Goal: Information Seeking & Learning: Learn about a topic

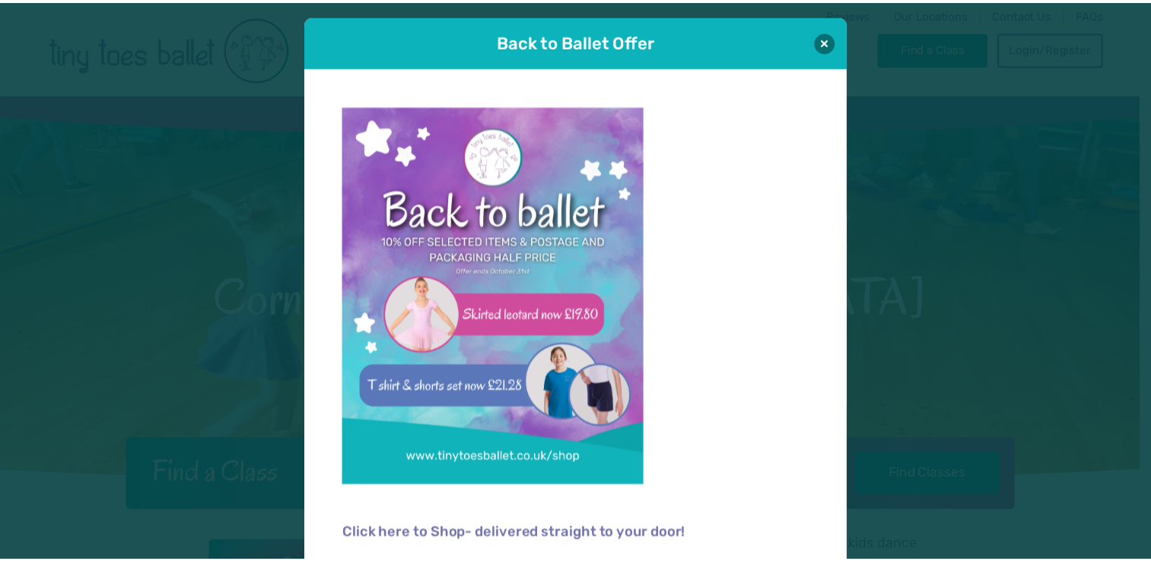
scroll to position [10, 0]
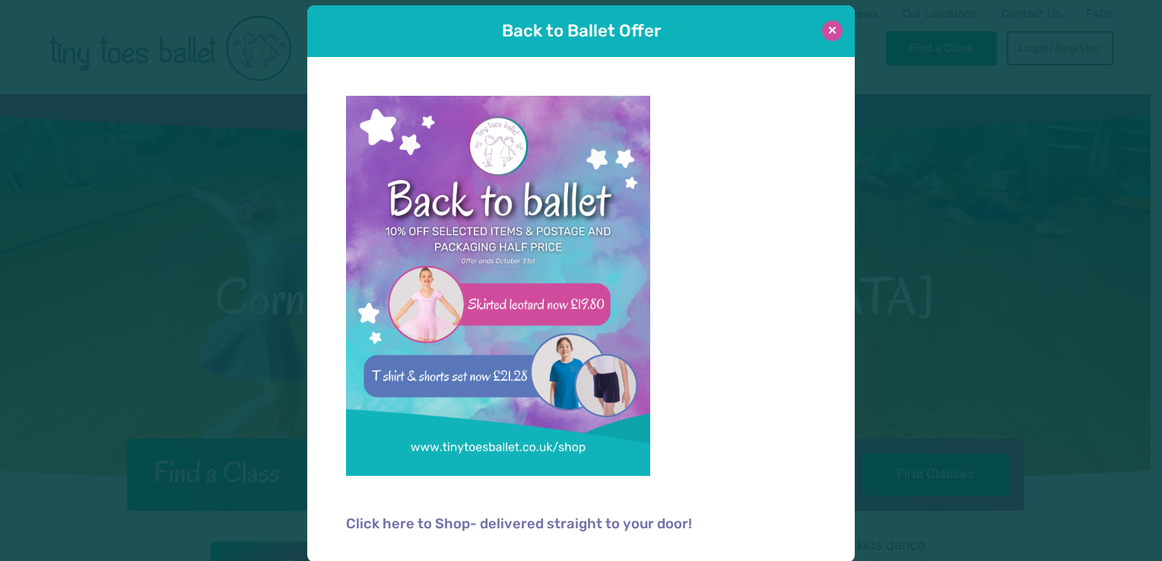
click at [834, 32] on button at bounding box center [832, 31] width 21 height 21
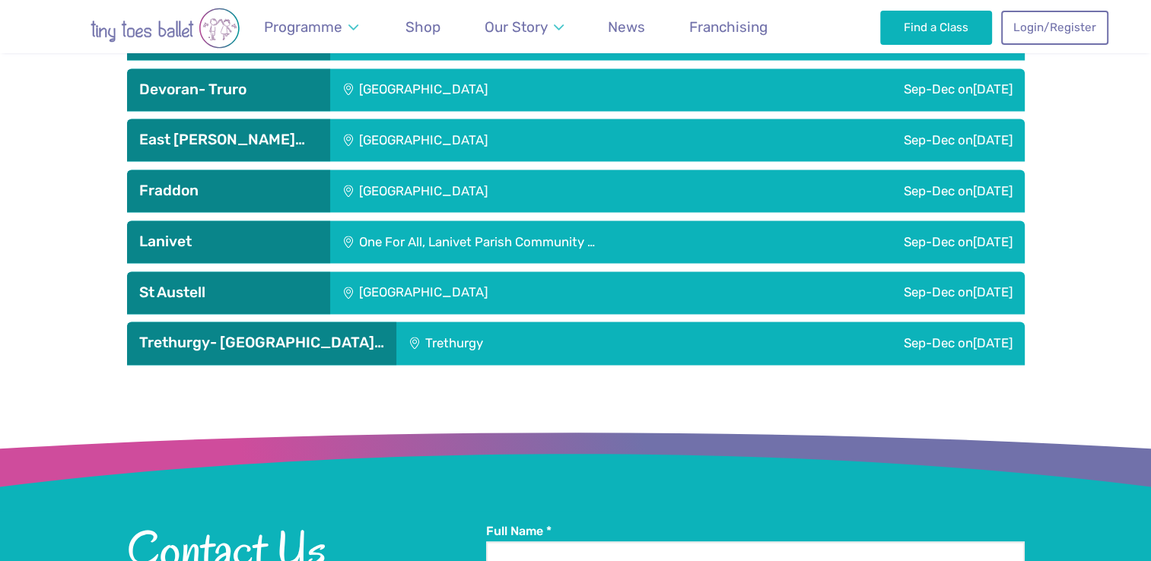
scroll to position [2217, 0]
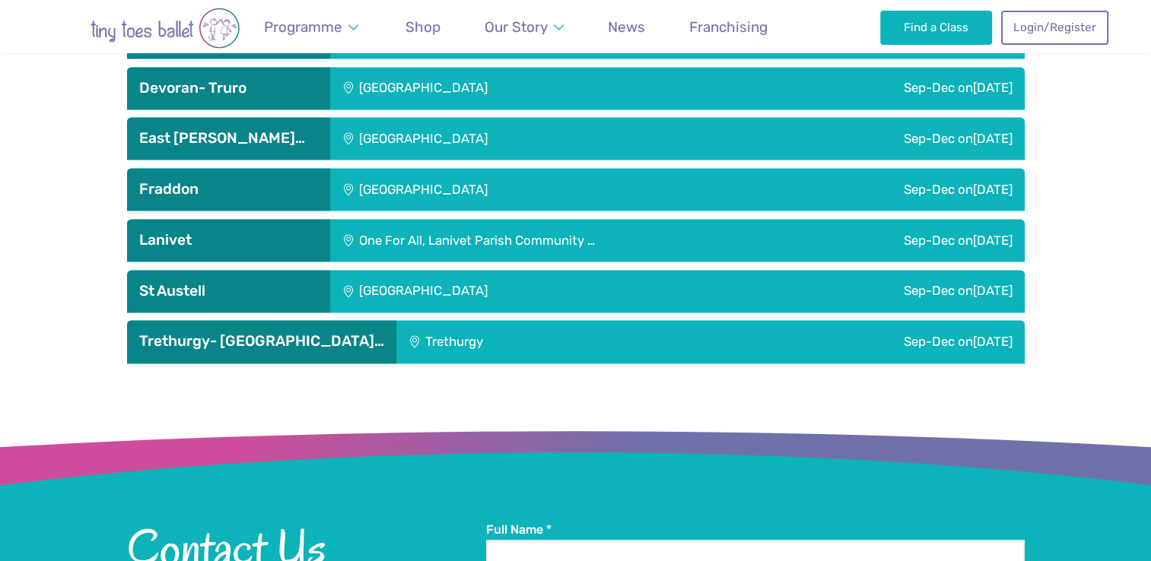
click at [535, 271] on div "[GEOGRAPHIC_DATA]" at bounding box center [524, 291] width 389 height 43
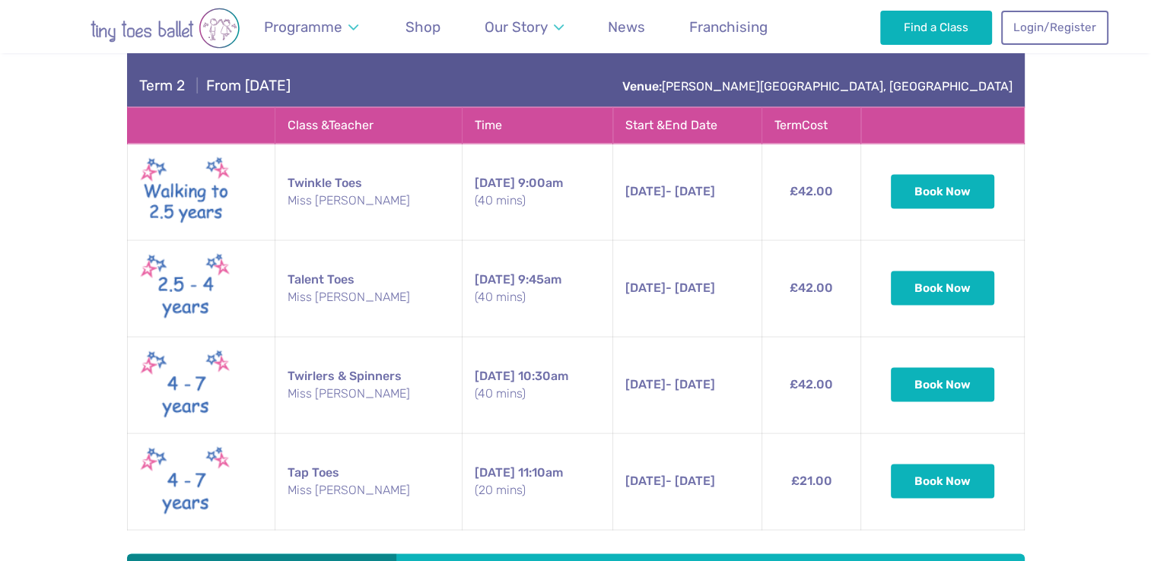
scroll to position [2984, 0]
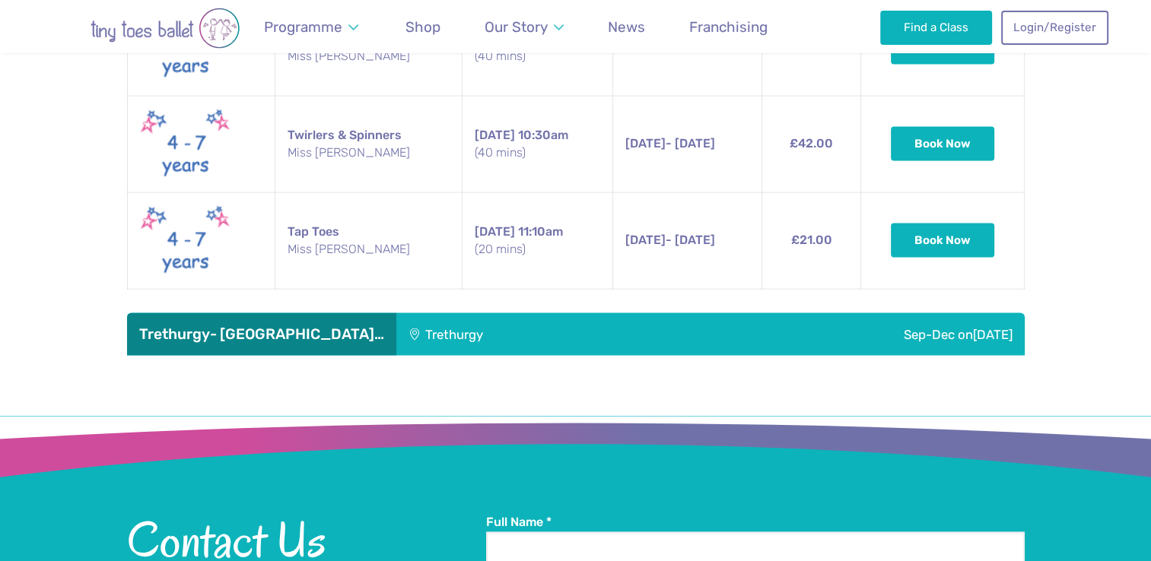
click at [497, 321] on div "Trethurgy" at bounding box center [530, 334] width 268 height 43
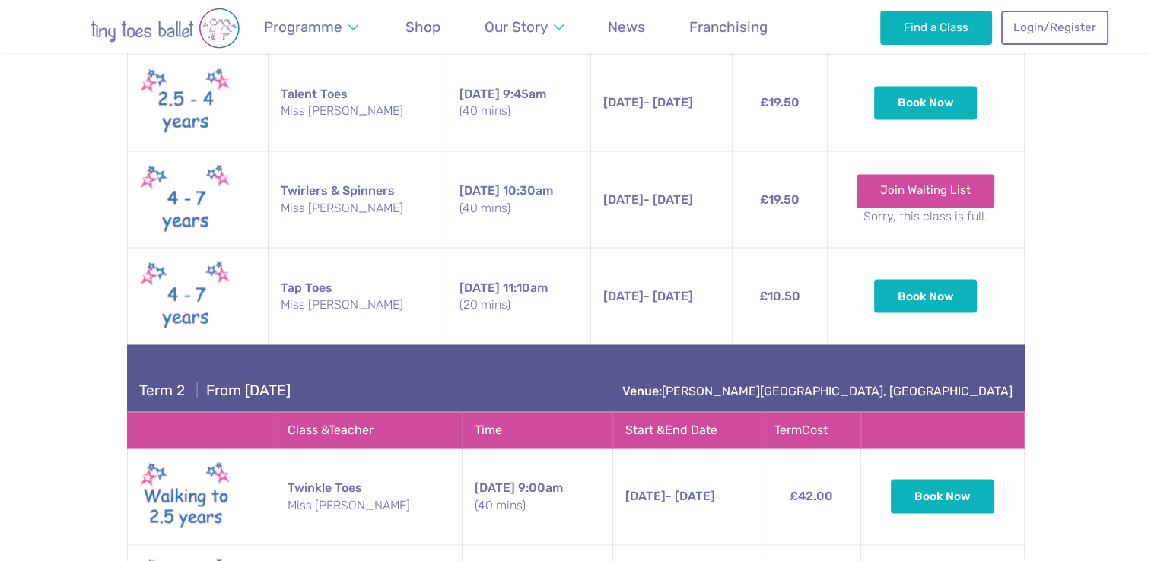
scroll to position [2662, 0]
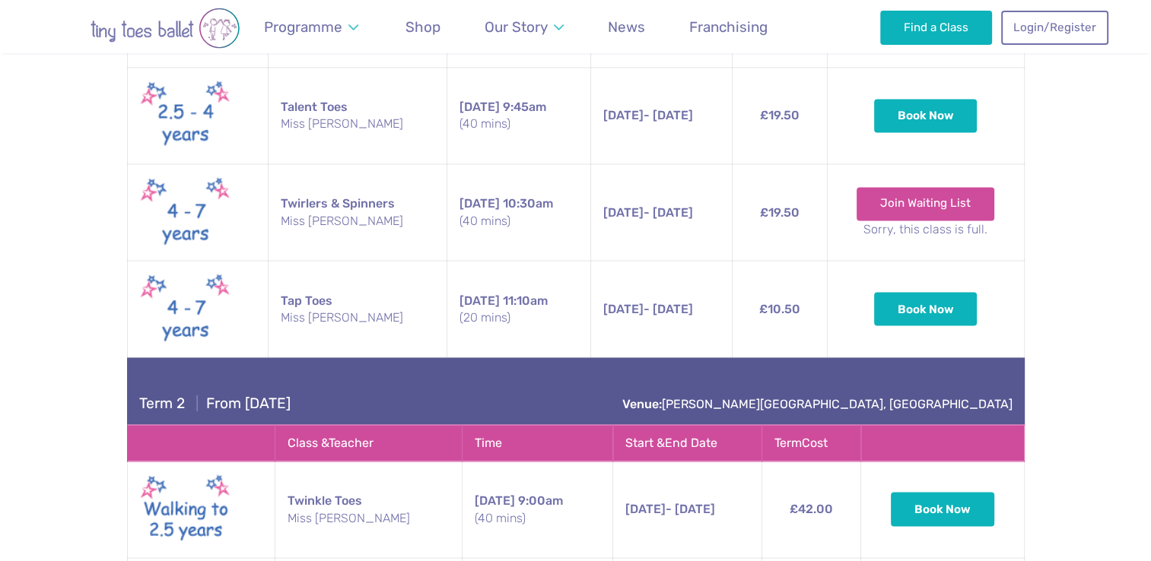
click at [491, 383] on div "Term 2 | From [DATE] Venue: [PERSON_NAME][GEOGRAPHIC_DATA], [GEOGRAPHIC_DATA]" at bounding box center [575, 390] width 897 height 67
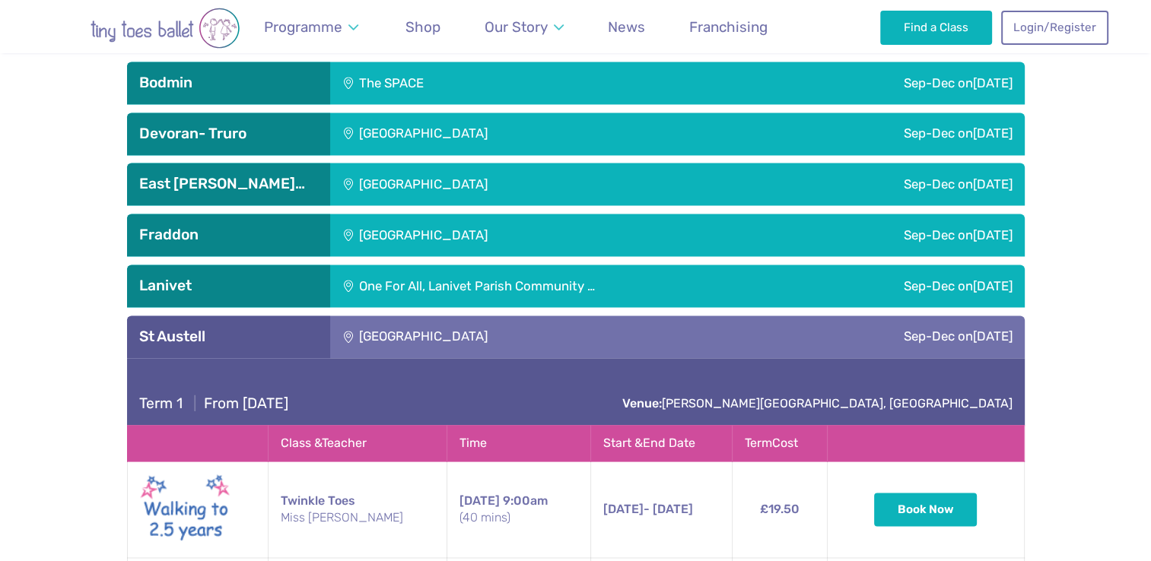
click at [545, 283] on div "One For All, Lanivet Parish Community …" at bounding box center [564, 286] width 469 height 43
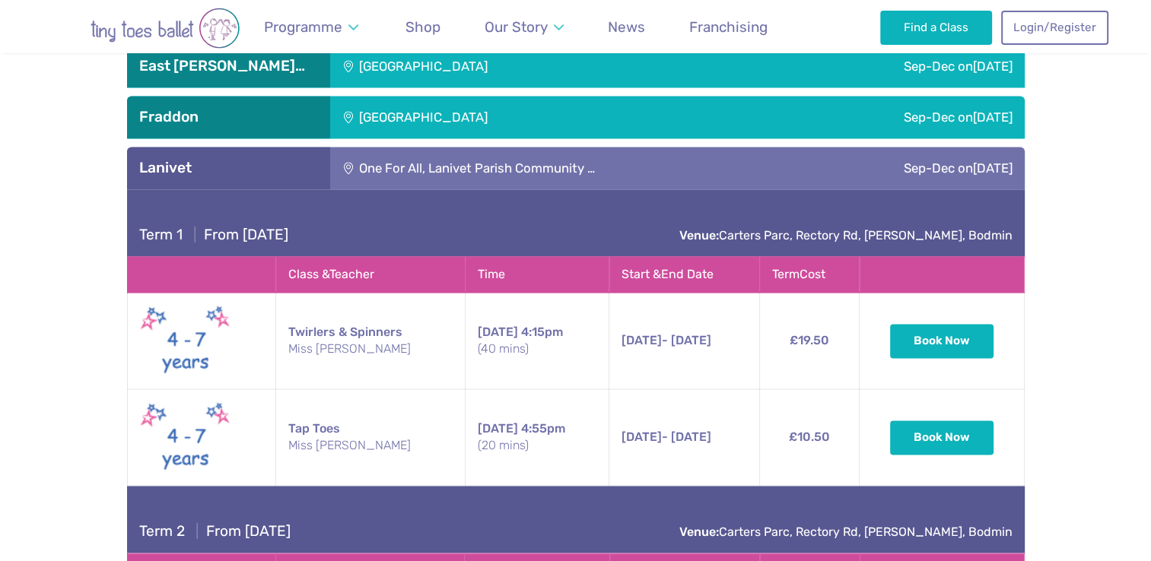
scroll to position [2290, 0]
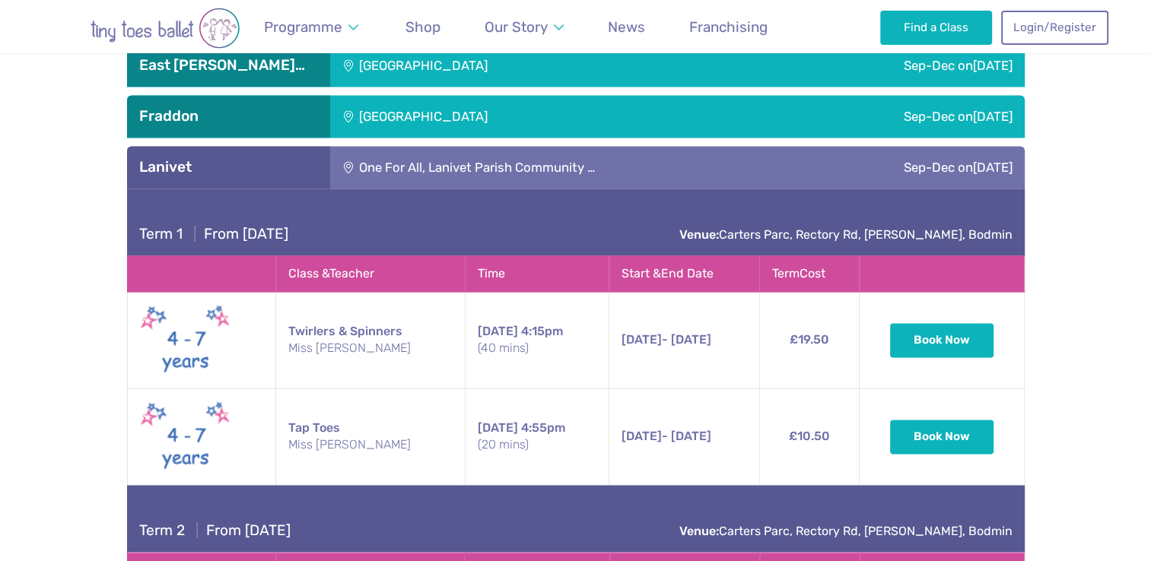
click at [195, 158] on h3 "Lanivet" at bounding box center [228, 167] width 179 height 18
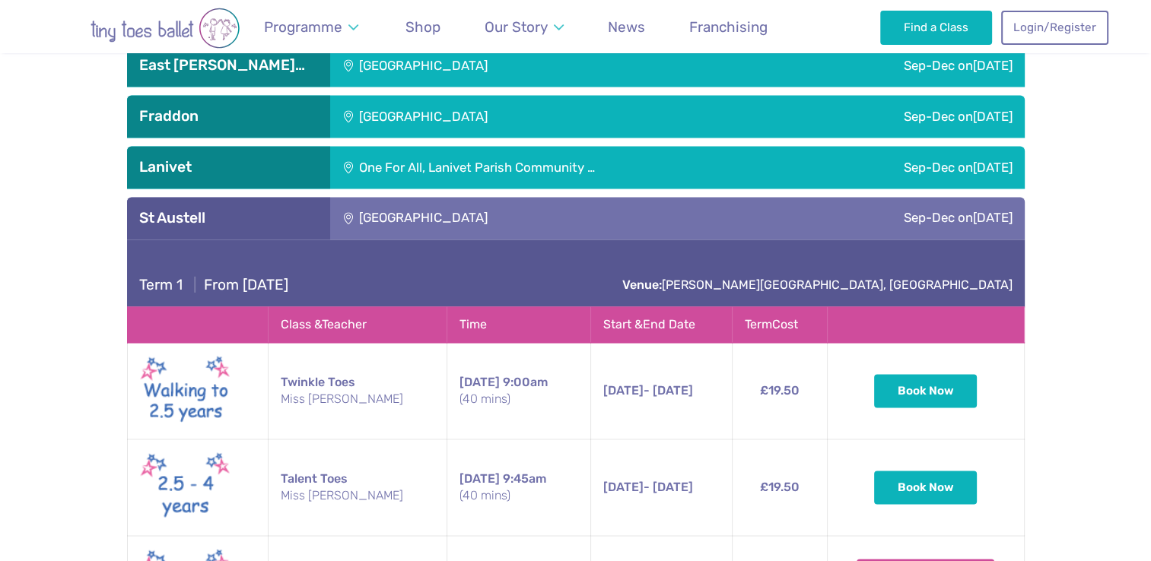
click at [160, 209] on h3 "St Austell" at bounding box center [228, 218] width 179 height 18
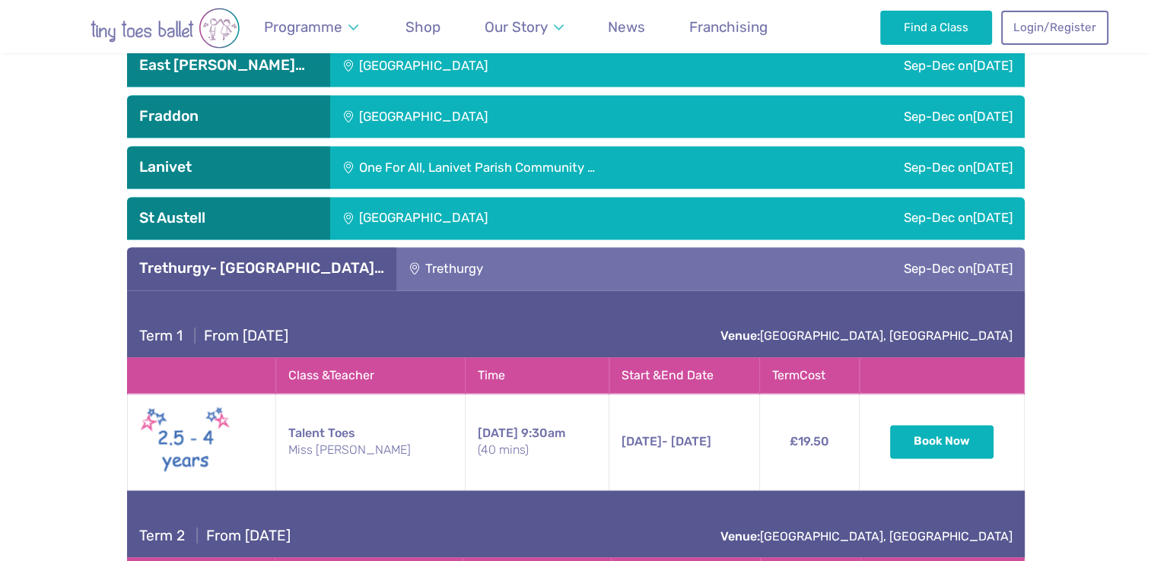
click at [149, 158] on h3 "Lanivet" at bounding box center [228, 167] width 179 height 18
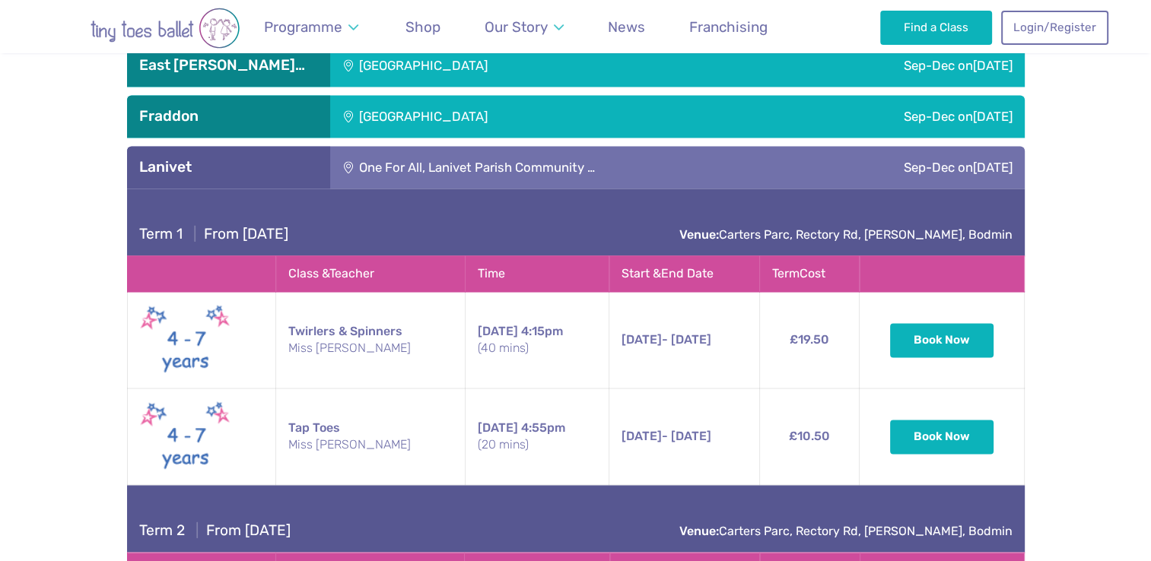
click at [166, 158] on h3 "Lanivet" at bounding box center [228, 167] width 179 height 18
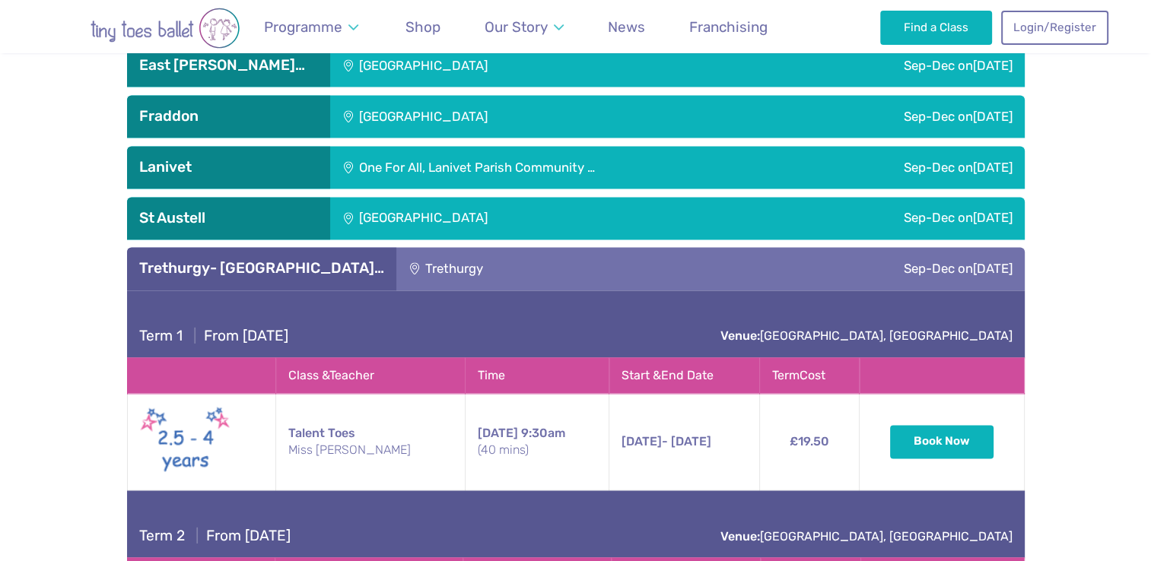
click at [164, 259] on h3 "Trethurgy- [GEOGRAPHIC_DATA]…" at bounding box center [261, 268] width 245 height 18
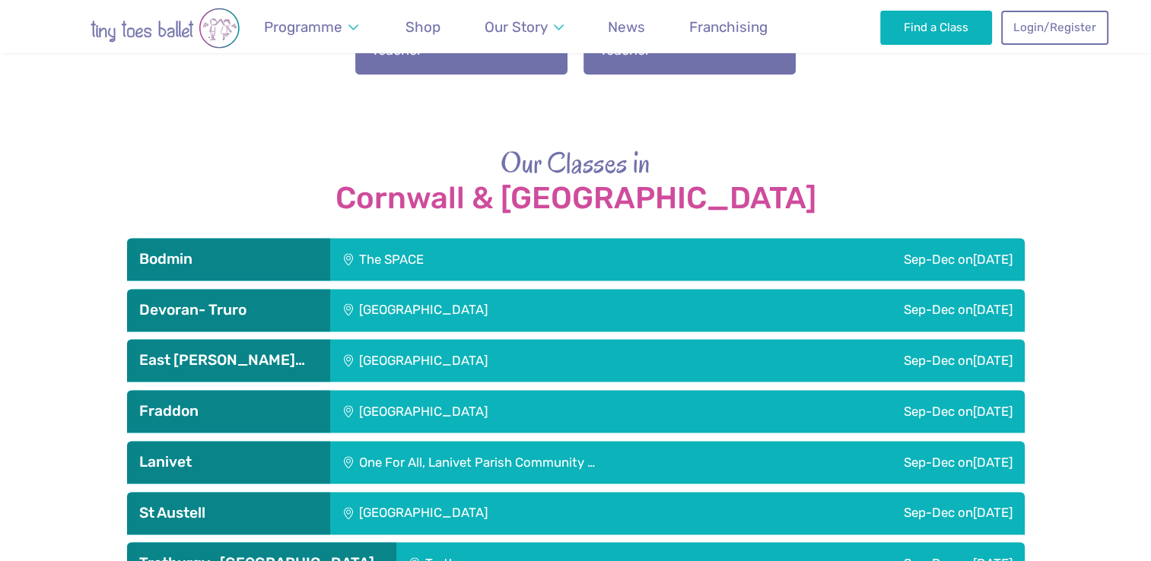
scroll to position [1998, 0]
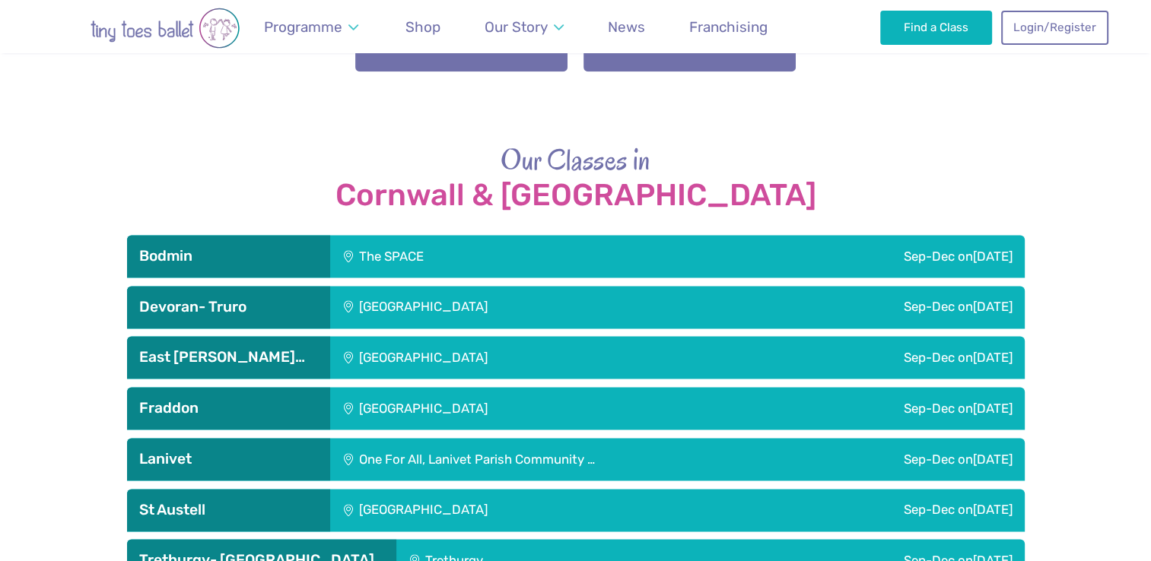
click at [165, 247] on div "Bodmin" at bounding box center [228, 256] width 203 height 43
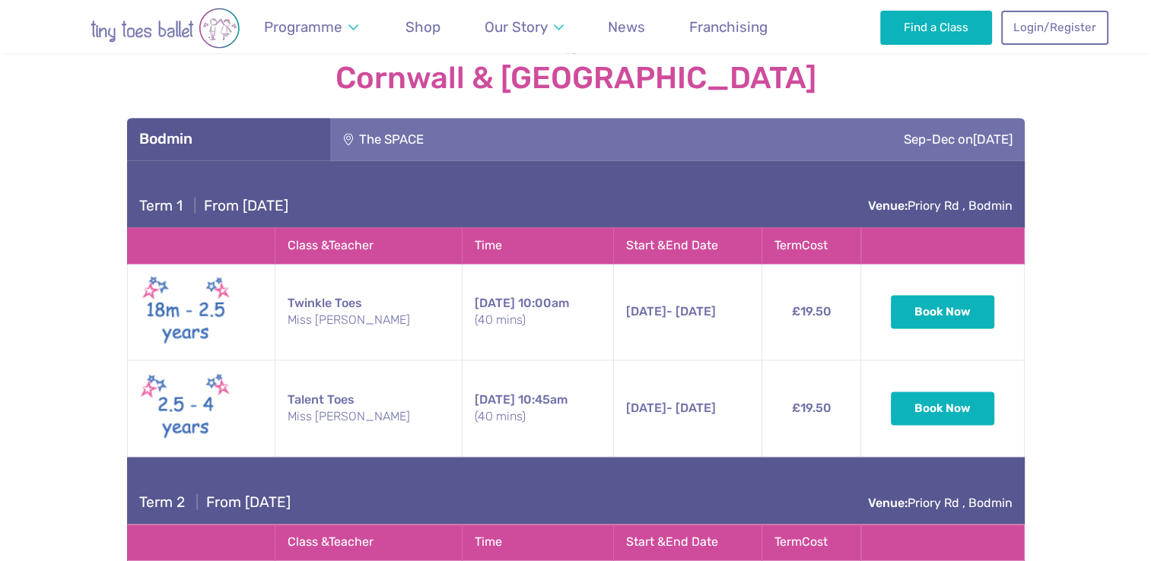
scroll to position [2116, 0]
click at [170, 129] on h3 "Bodmin" at bounding box center [228, 138] width 179 height 18
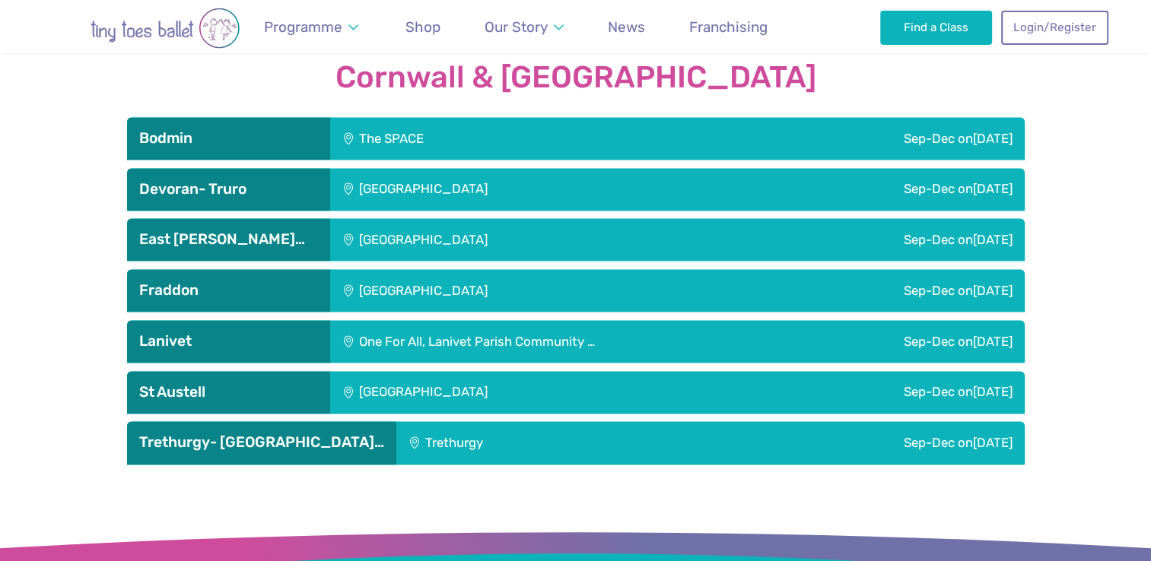
click at [152, 180] on h3 "Devoran- Truro" at bounding box center [228, 189] width 179 height 18
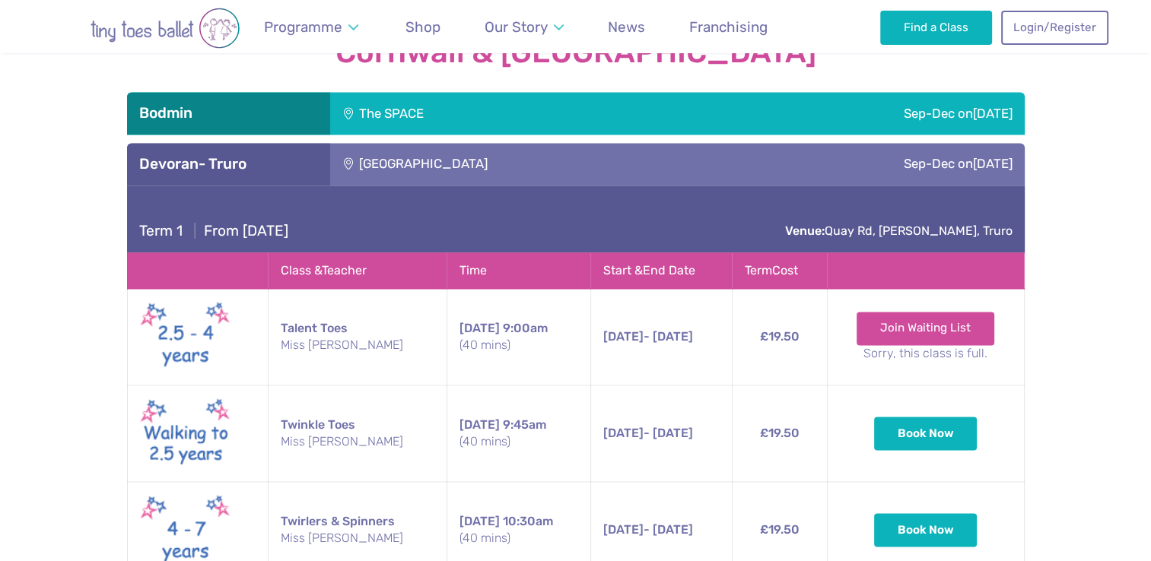
scroll to position [2139, 0]
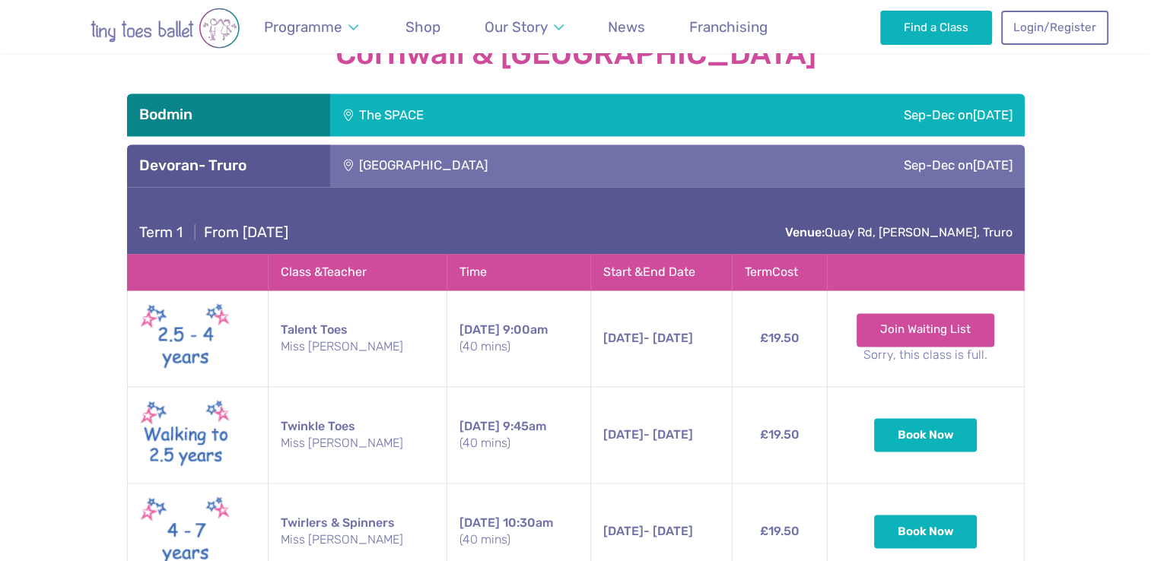
click at [170, 157] on h3 "Devoran- Truro" at bounding box center [228, 166] width 179 height 18
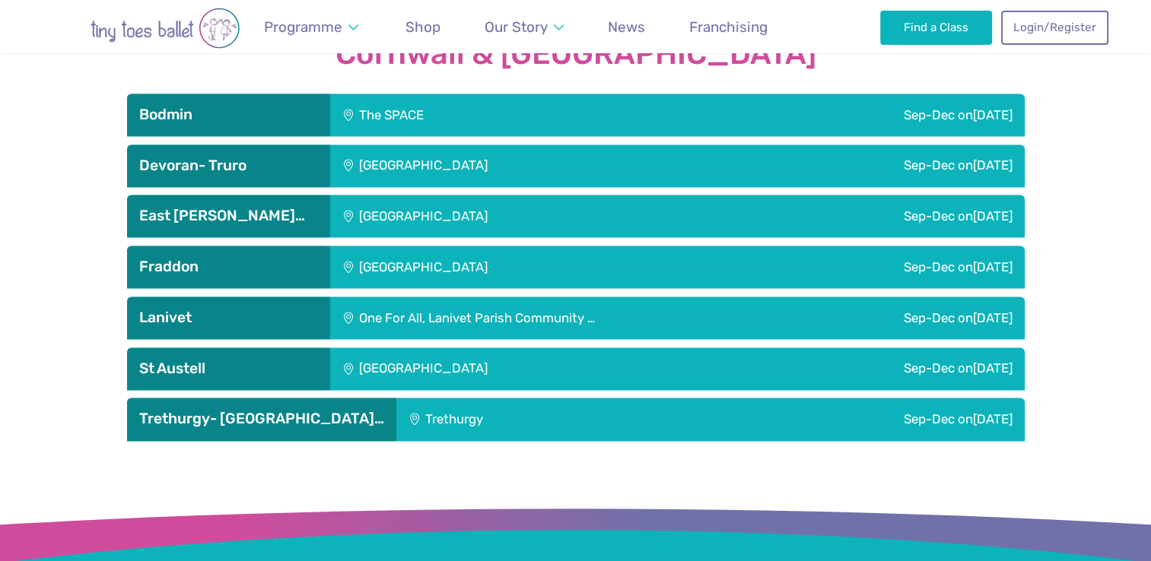
click at [158, 207] on h3 "East [PERSON_NAME]…" at bounding box center [228, 216] width 179 height 18
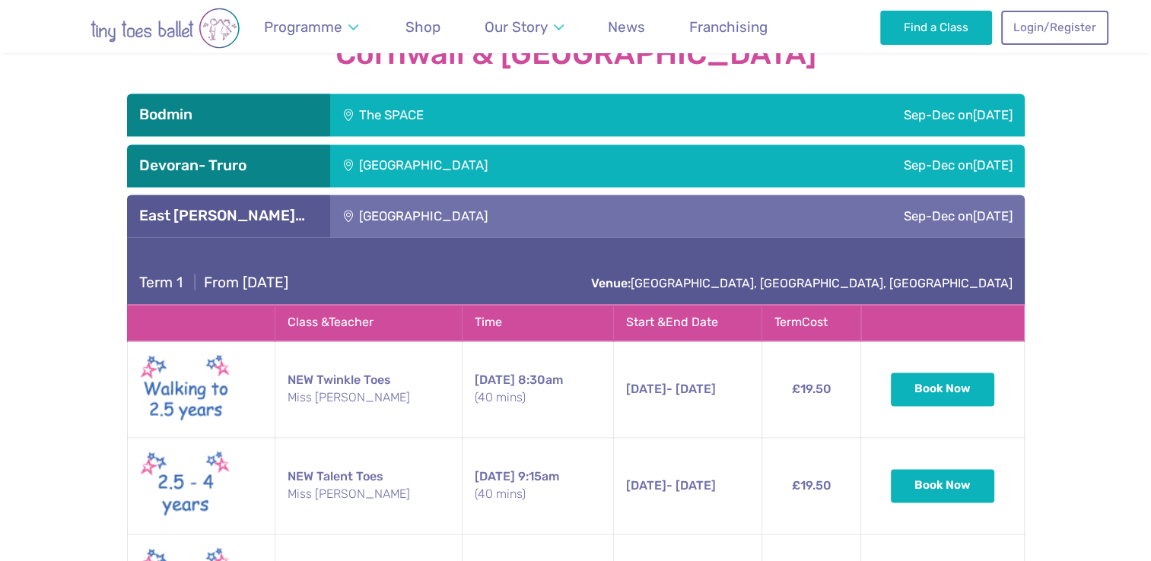
click at [158, 157] on h3 "Devoran- Truro" at bounding box center [228, 166] width 179 height 18
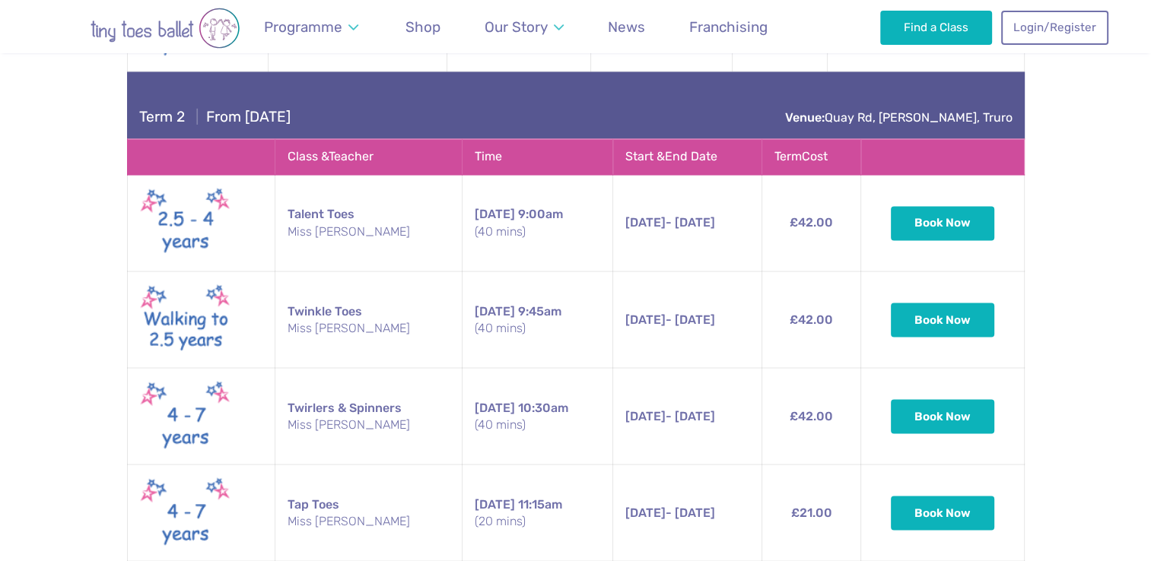
scroll to position [2602, 0]
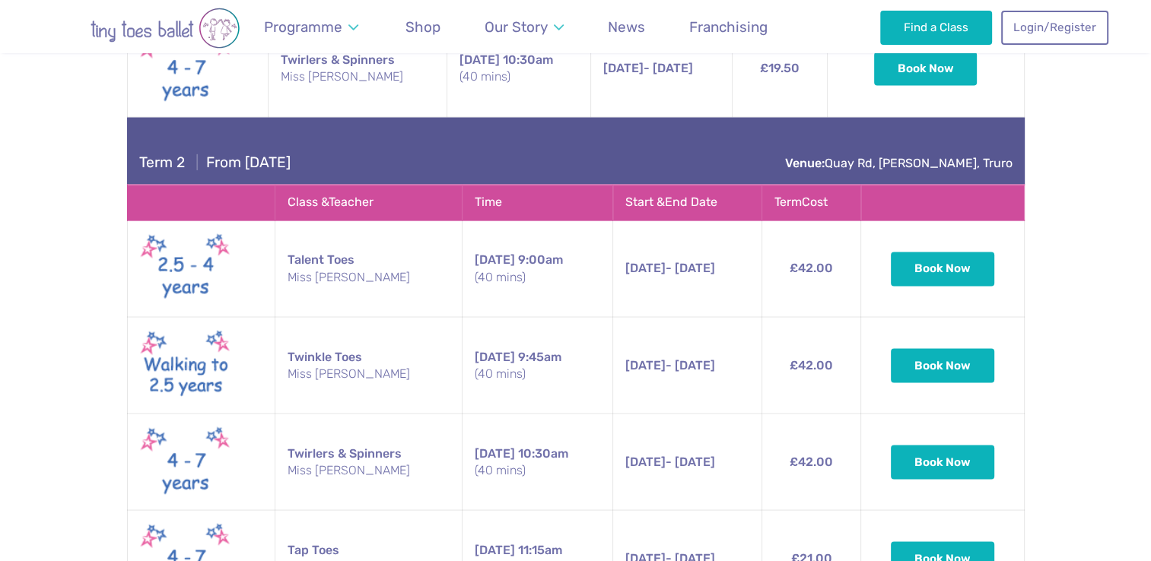
click at [154, 154] on span "Term 2" at bounding box center [162, 162] width 46 height 17
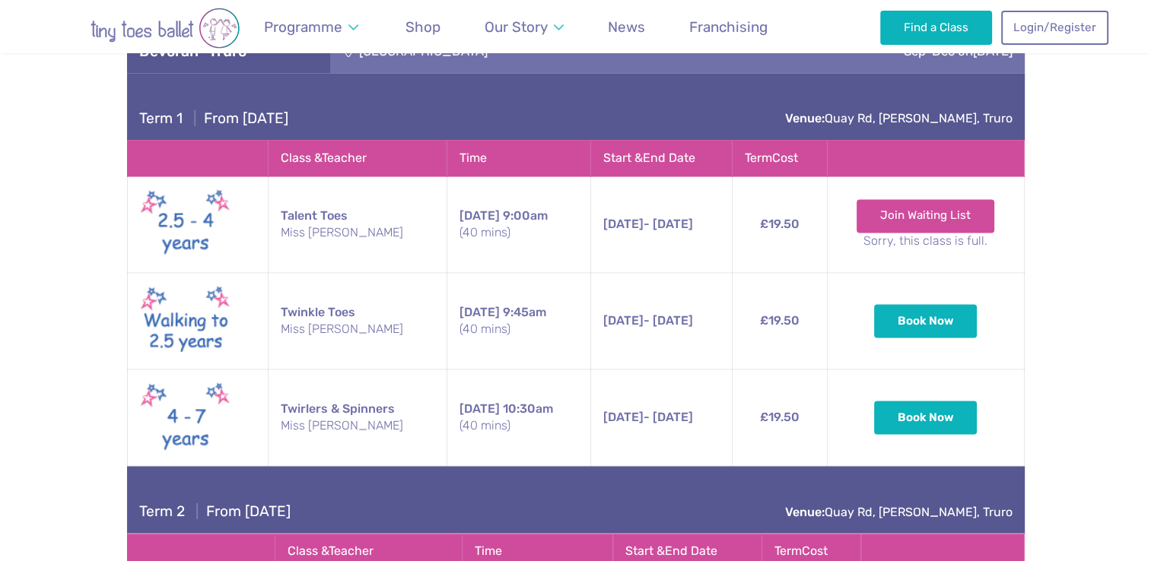
scroll to position [2222, 0]
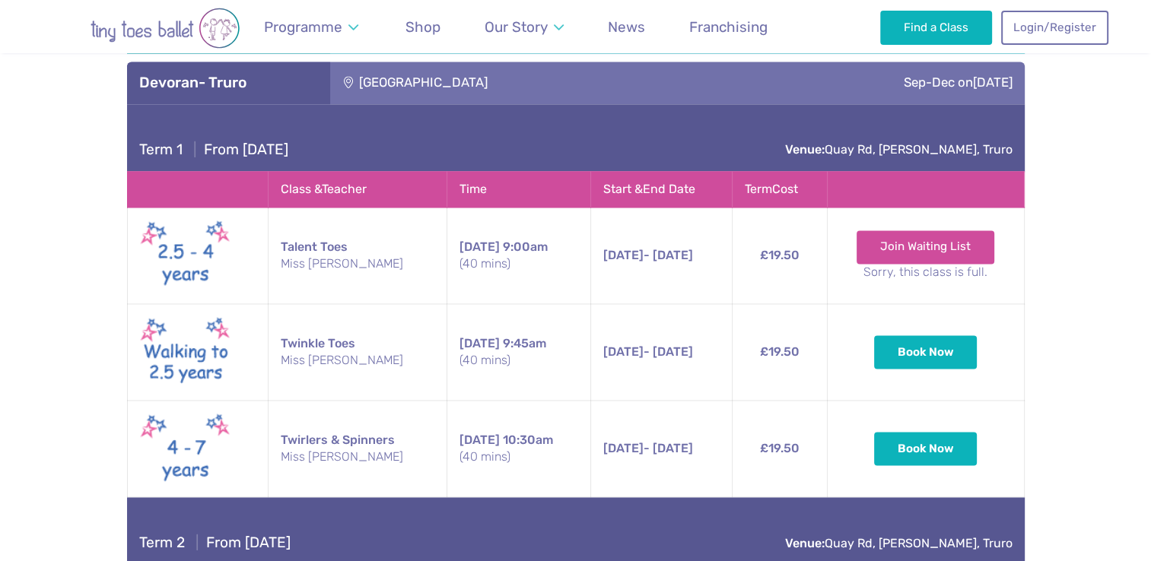
click at [183, 71] on div "Devoran- Truro" at bounding box center [228, 83] width 203 height 43
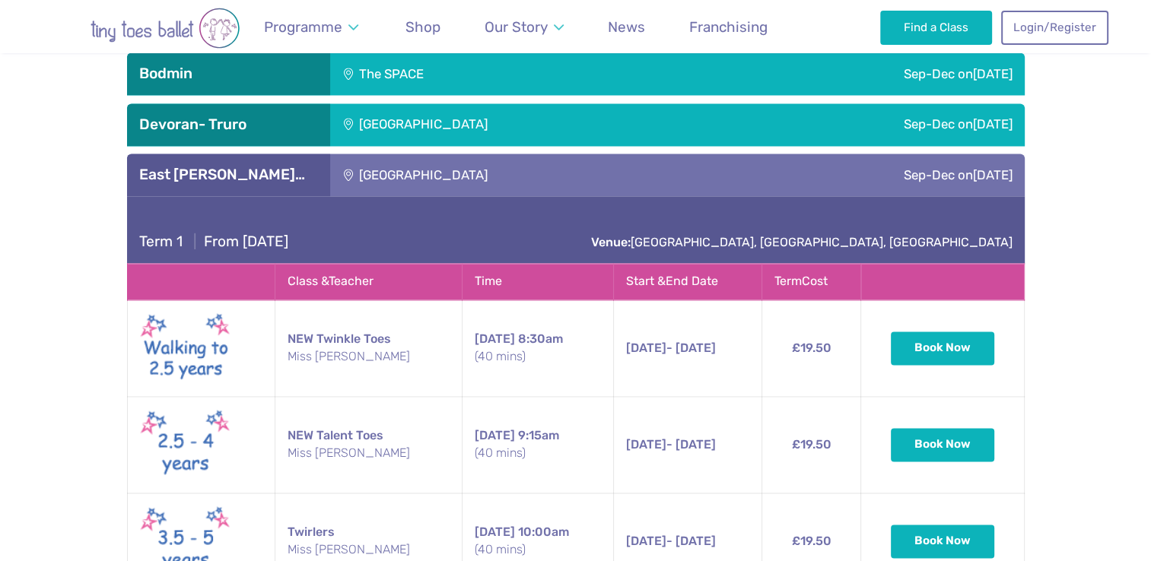
scroll to position [2177, 0]
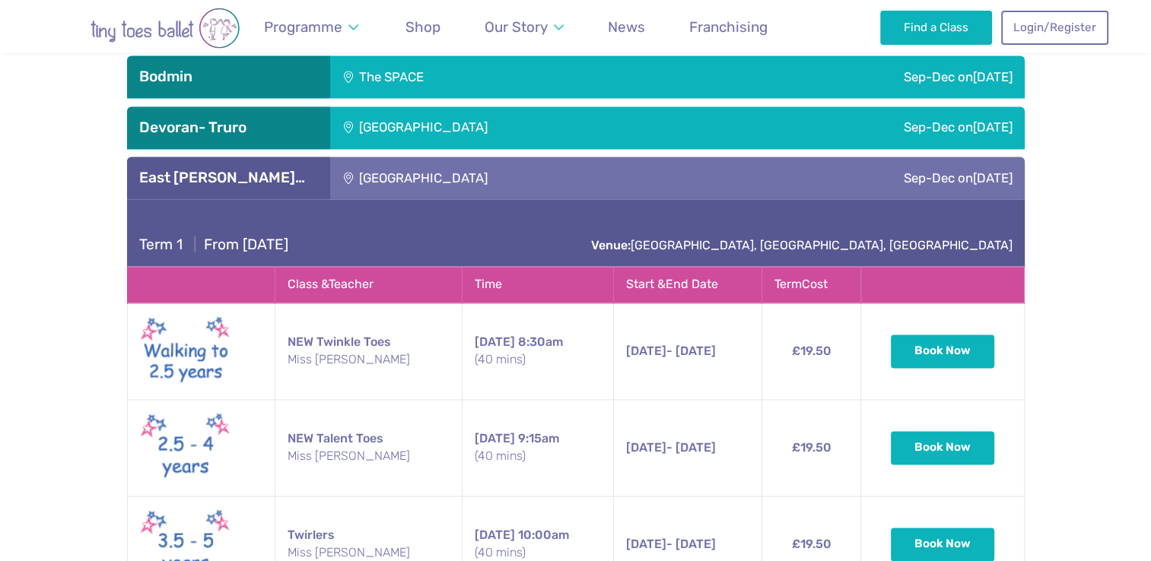
click at [170, 157] on div "East [PERSON_NAME]…" at bounding box center [228, 178] width 203 height 43
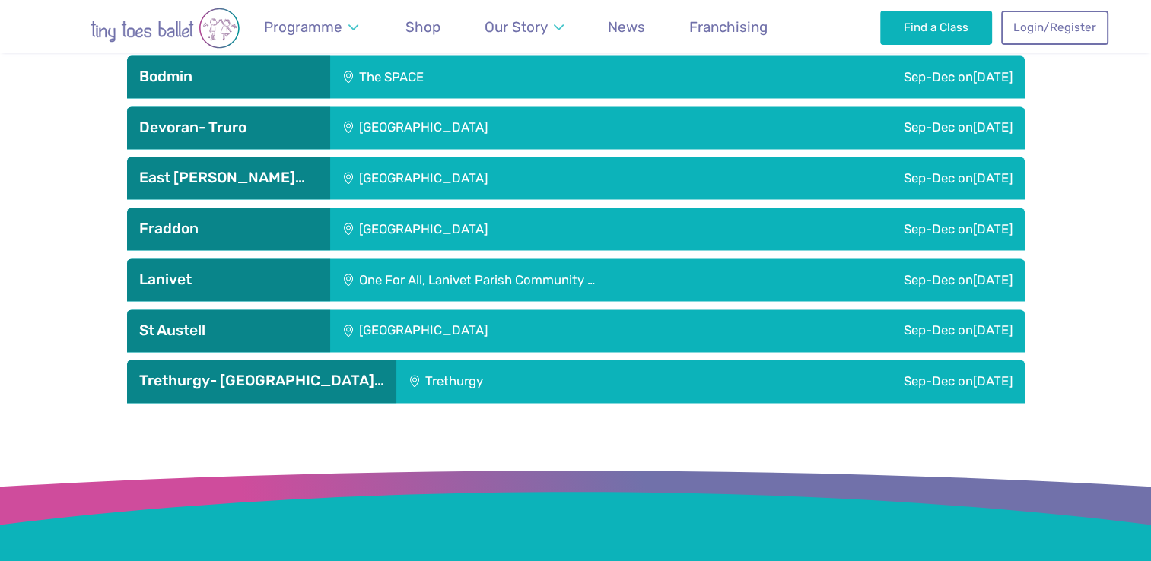
click at [160, 169] on h3 "East [PERSON_NAME]…" at bounding box center [228, 178] width 179 height 18
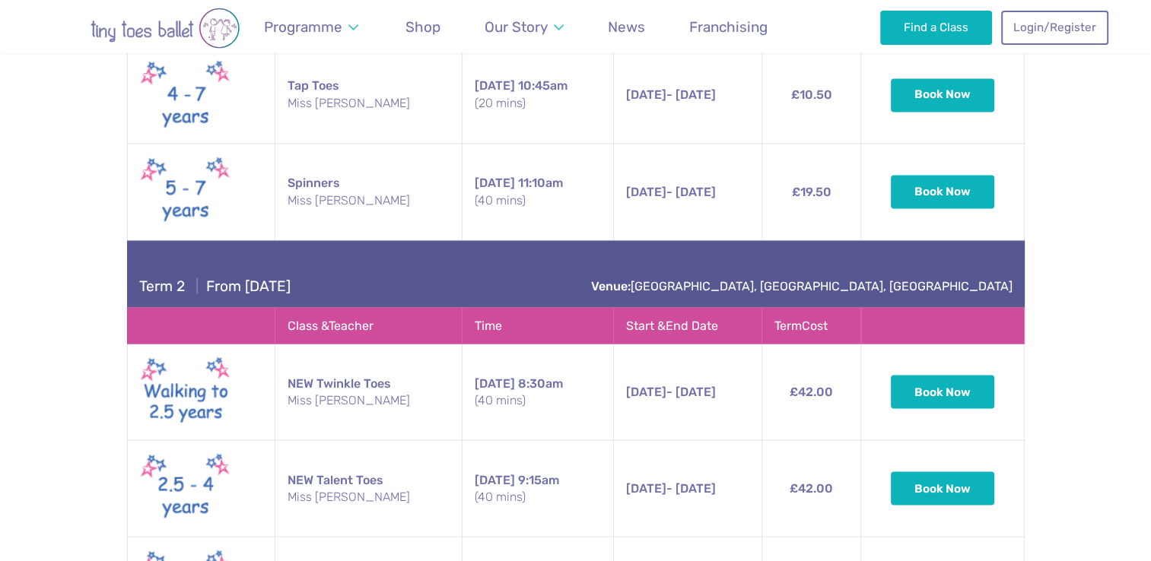
click at [179, 275] on div "Term 2 | From [DATE] Venue: [GEOGRAPHIC_DATA], [GEOGRAPHIC_DATA], [GEOGRAPHIC_D…" at bounding box center [575, 273] width 897 height 67
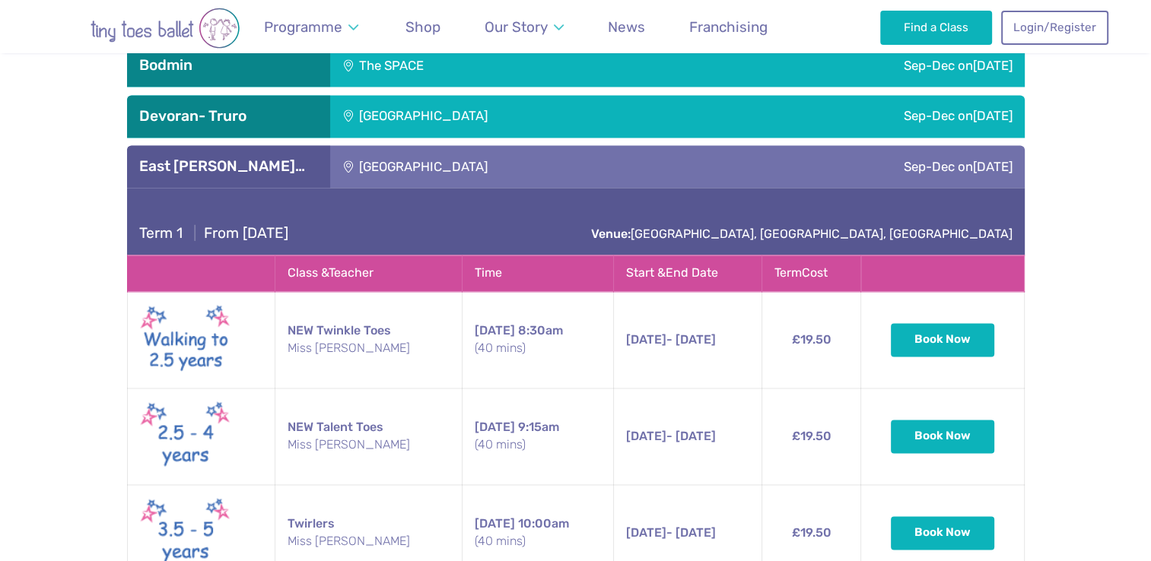
scroll to position [2186, 0]
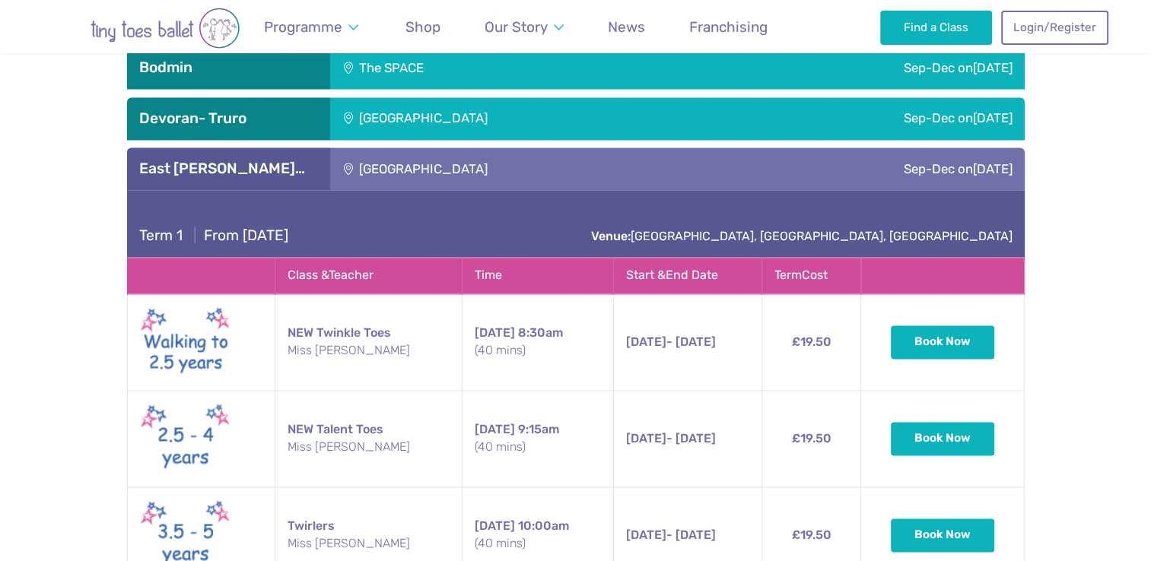
click at [165, 160] on div "East [PERSON_NAME]…" at bounding box center [228, 169] width 203 height 43
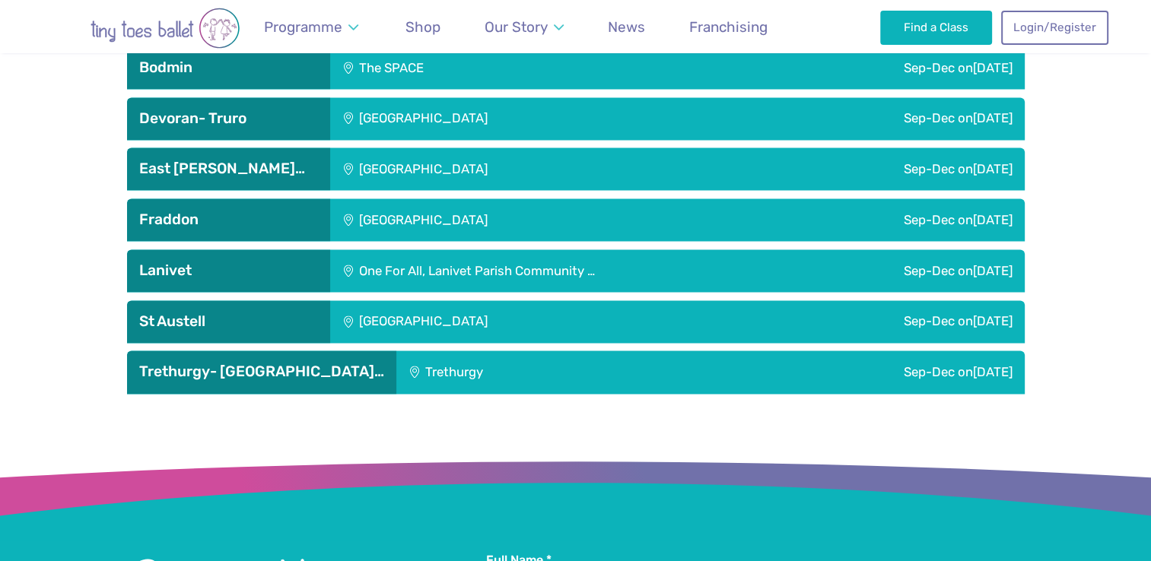
click at [164, 160] on h3 "East [PERSON_NAME]…" at bounding box center [228, 169] width 179 height 18
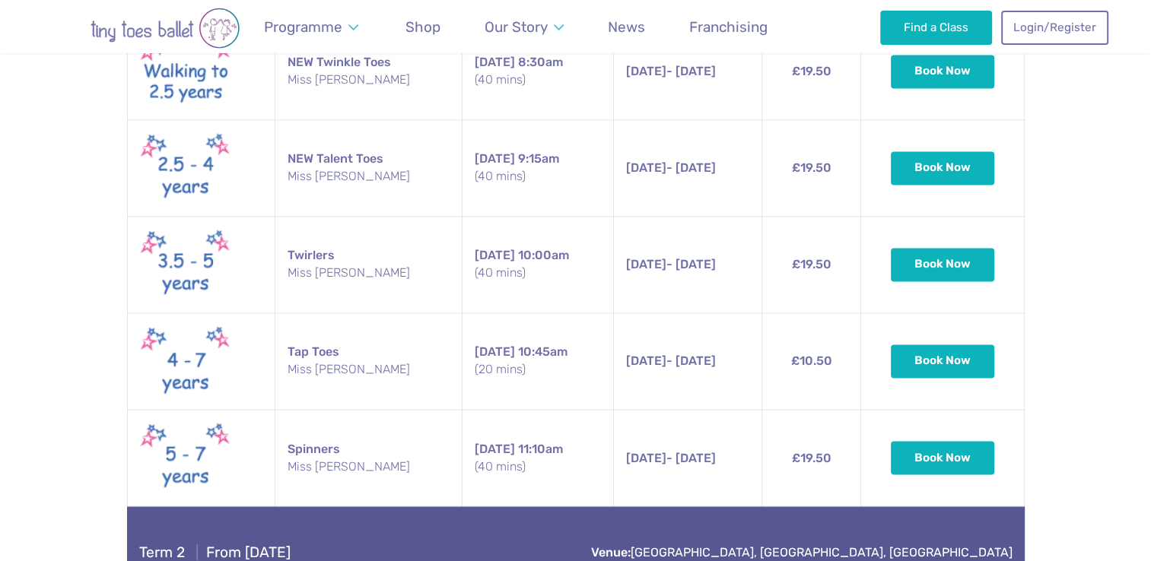
scroll to position [2458, 0]
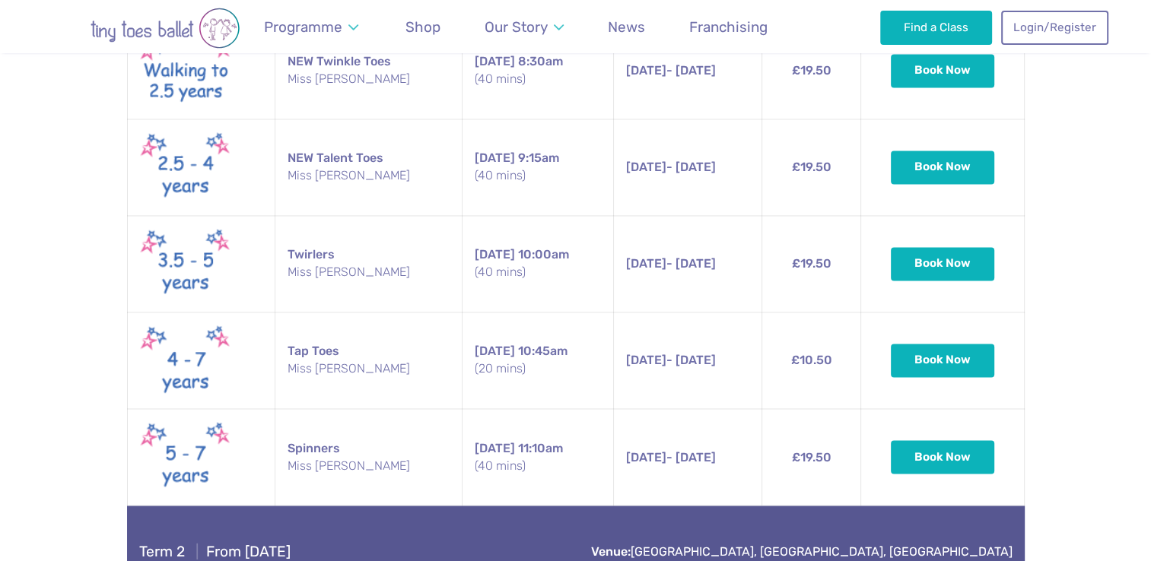
click at [139, 28] on img "Go to home page" at bounding box center [164, 28] width 243 height 41
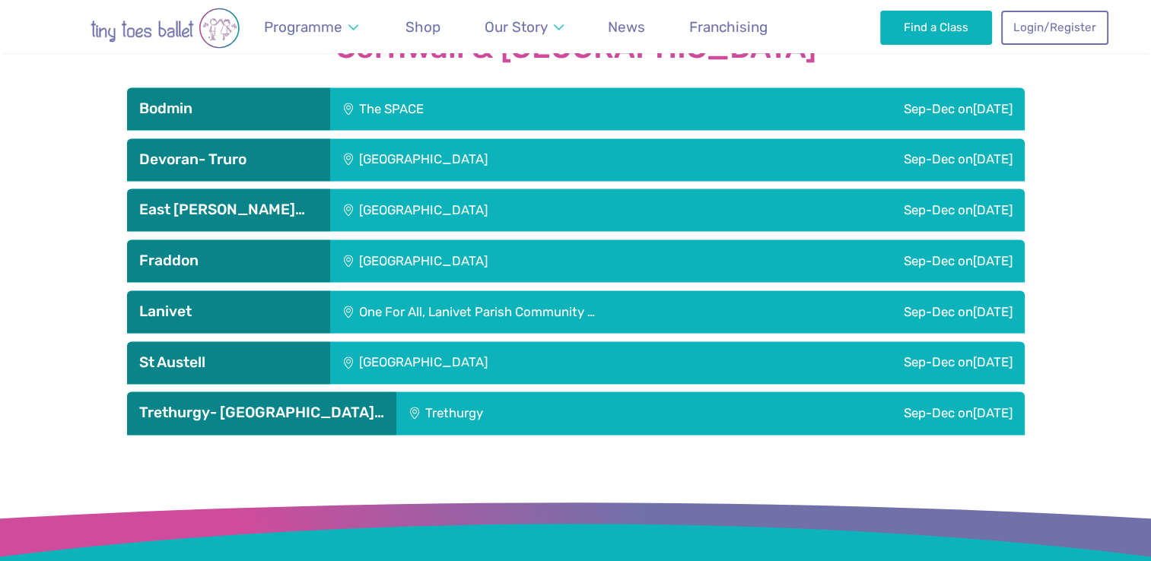
scroll to position [2152, 0]
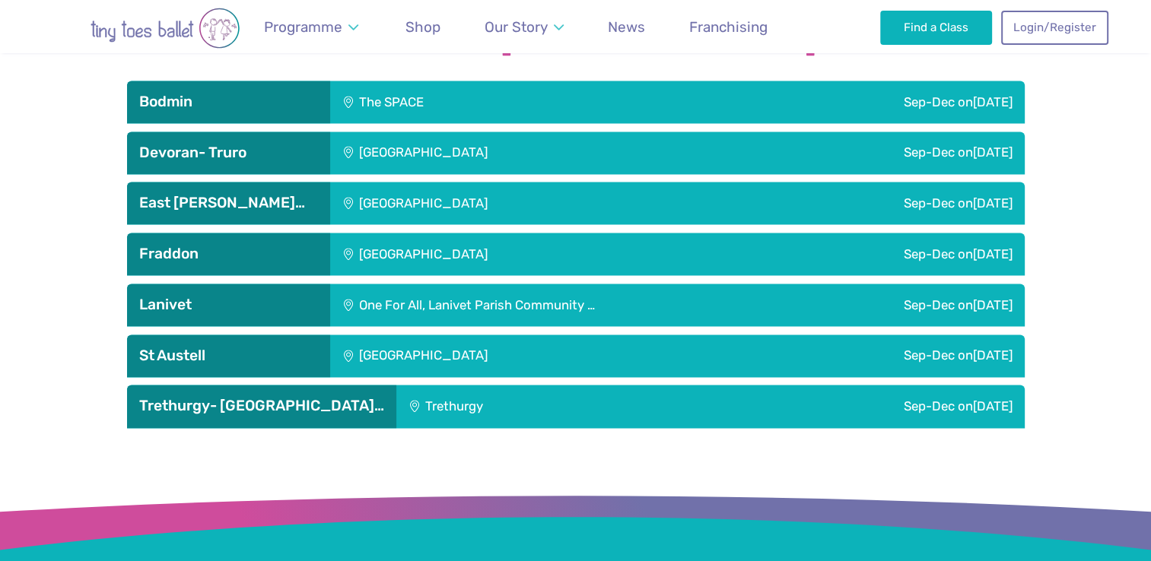
click at [421, 335] on div "[GEOGRAPHIC_DATA]" at bounding box center [524, 356] width 389 height 43
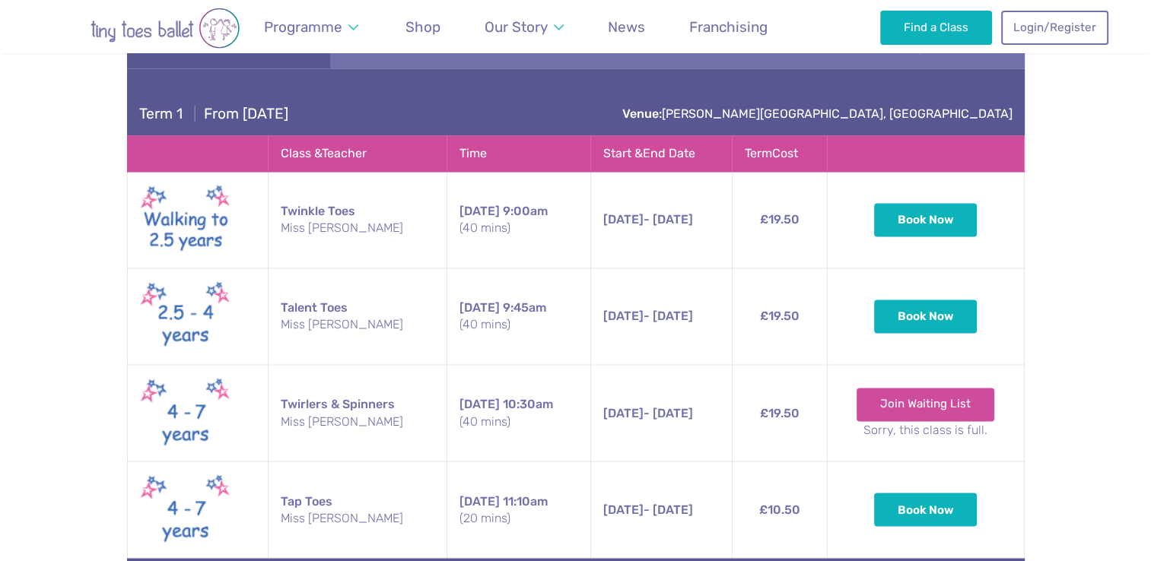
scroll to position [2488, 0]
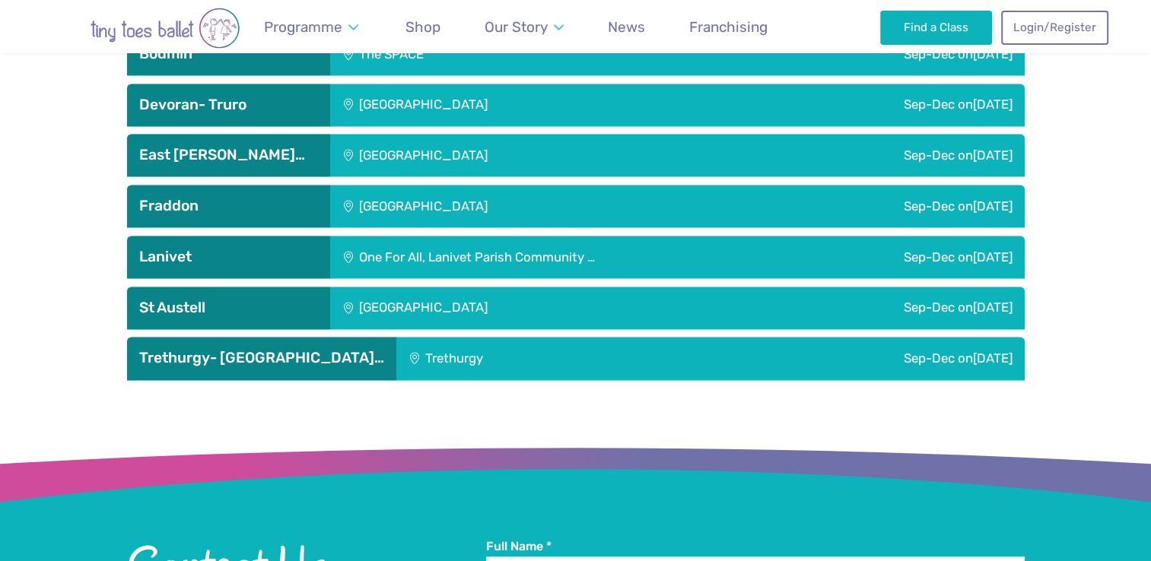
scroll to position [2208, 0]
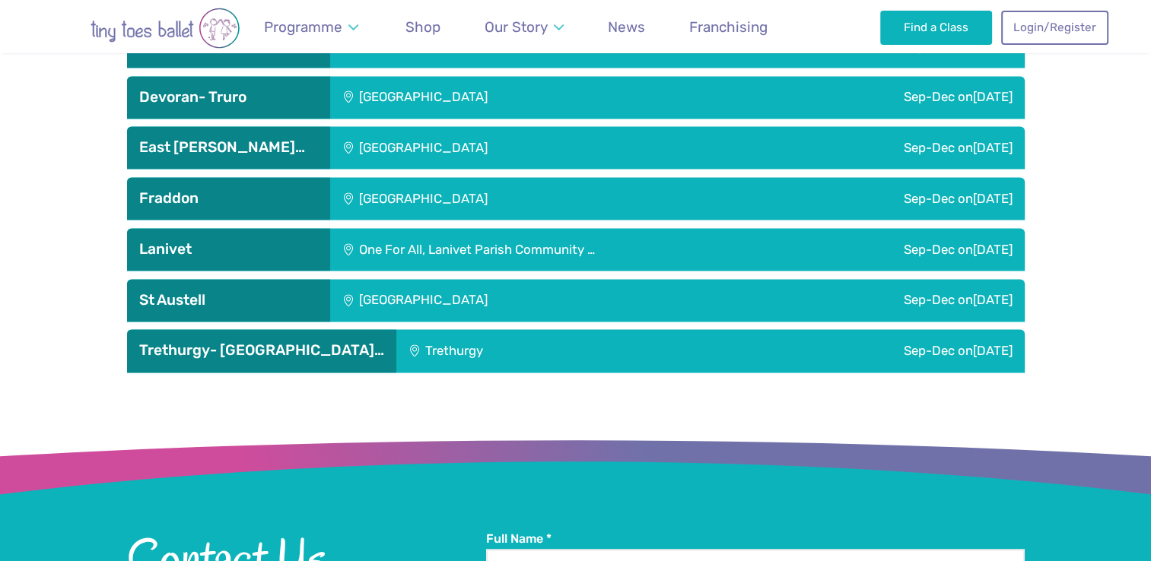
click at [390, 279] on div "[GEOGRAPHIC_DATA]" at bounding box center [524, 300] width 389 height 43
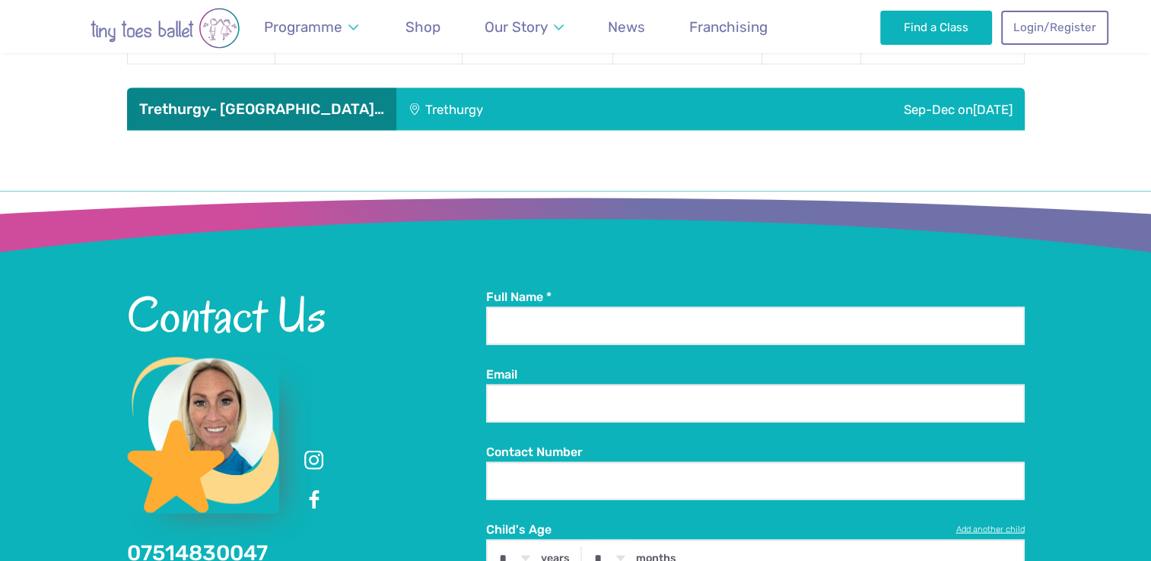
scroll to position [3450, 0]
